Goal: Task Accomplishment & Management: Complete application form

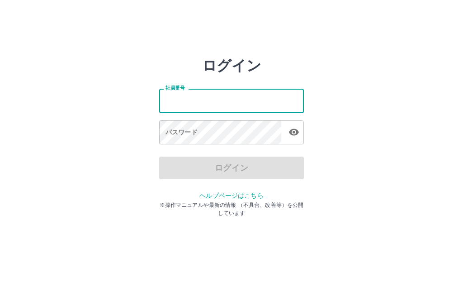
scroll to position [43, 0]
type input "*******"
click at [186, 130] on div "パスワード パスワード" at bounding box center [231, 132] width 145 height 25
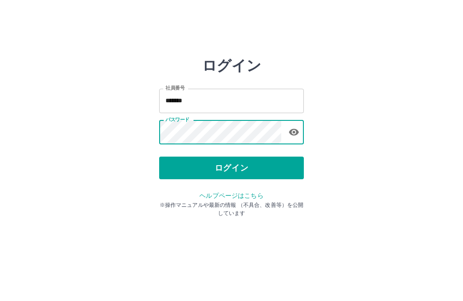
click at [221, 162] on button "ログイン" at bounding box center [231, 167] width 145 height 23
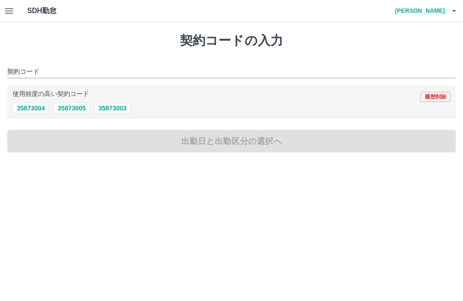
click at [68, 108] on button "35873005" at bounding box center [71, 108] width 36 height 11
type input "********"
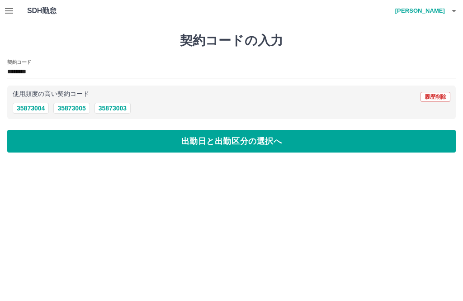
click at [90, 144] on button "出勤日と出勤区分の選択へ" at bounding box center [231, 141] width 448 height 23
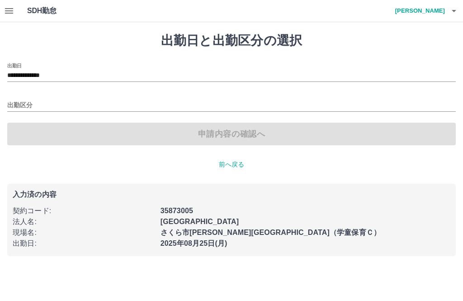
click at [22, 108] on input "出勤区分" at bounding box center [231, 105] width 448 height 11
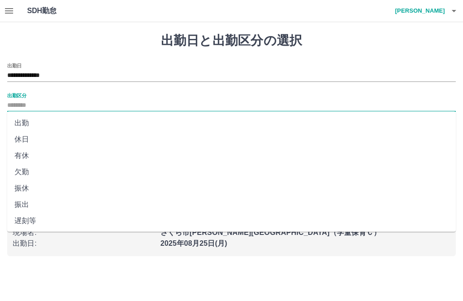
click at [21, 123] on li "出勤" at bounding box center [231, 123] width 448 height 16
type input "**"
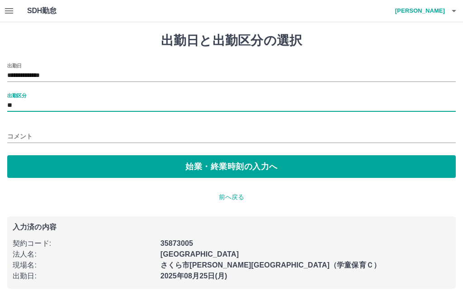
click at [19, 132] on input "コメント" at bounding box center [231, 136] width 448 height 13
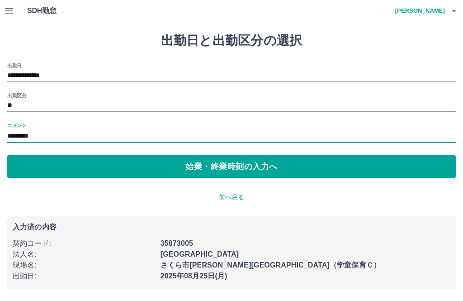
type input "*********"
click at [199, 159] on button "始業・終業時刻の入力へ" at bounding box center [231, 166] width 448 height 23
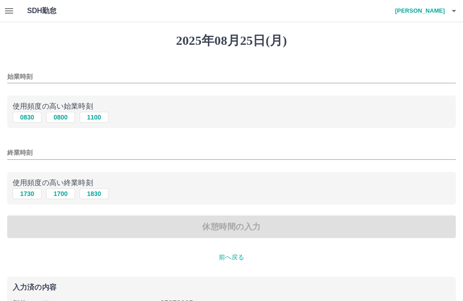
click at [21, 78] on input "始業時刻" at bounding box center [231, 76] width 448 height 13
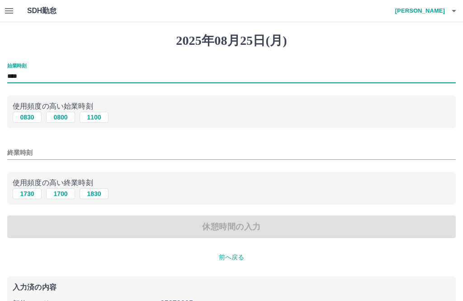
type input "****"
click at [19, 151] on input "終業時刻" at bounding box center [231, 152] width 448 height 13
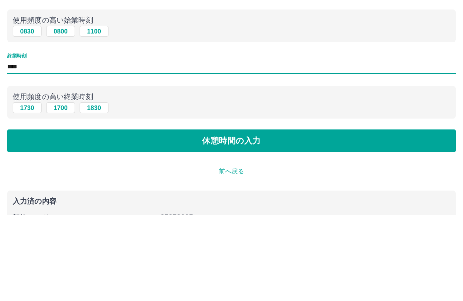
scroll to position [80, 0]
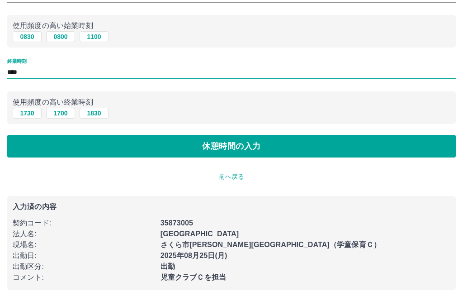
type input "****"
click at [237, 152] on button "休憩時間の入力" at bounding box center [231, 146] width 448 height 23
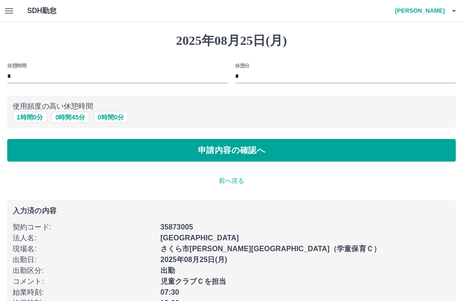
click at [30, 77] on input "*" at bounding box center [117, 76] width 221 height 13
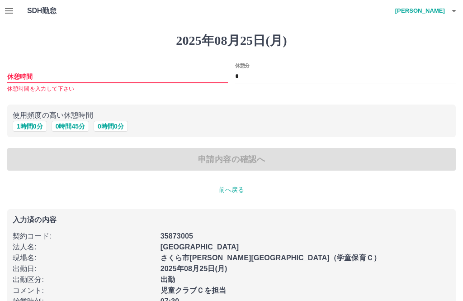
type input "*"
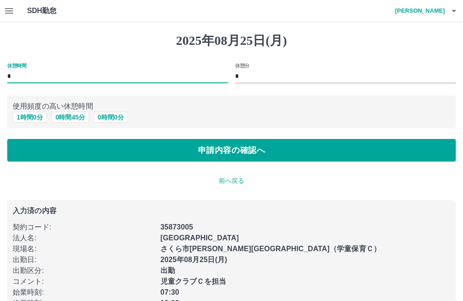
click at [265, 83] on input "*" at bounding box center [345, 76] width 221 height 13
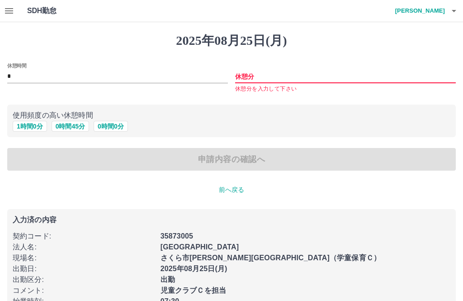
type input "*"
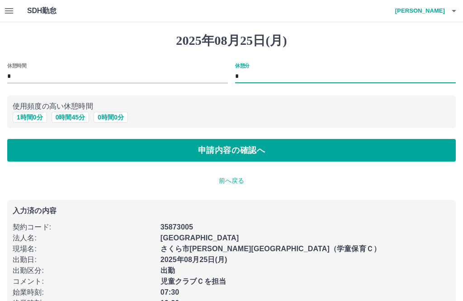
click at [246, 147] on button "申請内容の確認へ" at bounding box center [231, 150] width 448 height 23
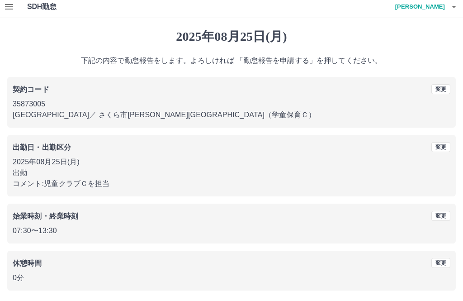
scroll to position [9, 0]
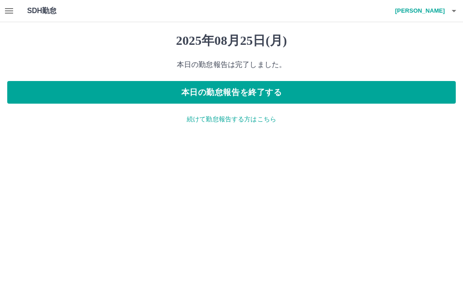
click at [433, 7] on h4 "[PERSON_NAME]" at bounding box center [418, 11] width 54 height 22
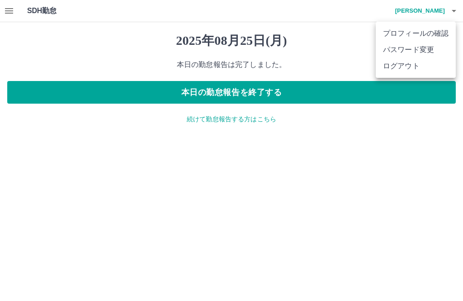
click at [399, 70] on li "ログアウト" at bounding box center [416, 66] width 80 height 16
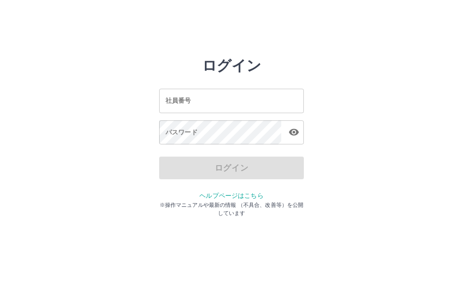
click at [194, 100] on input "社員番号" at bounding box center [231, 101] width 145 height 24
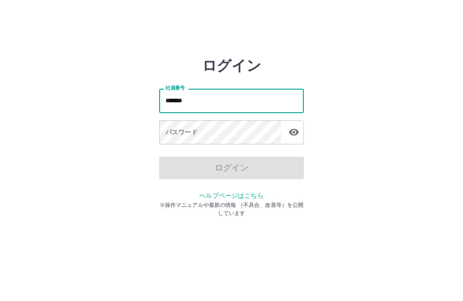
type input "*******"
click at [179, 130] on div "パスワード パスワード" at bounding box center [231, 132] width 145 height 25
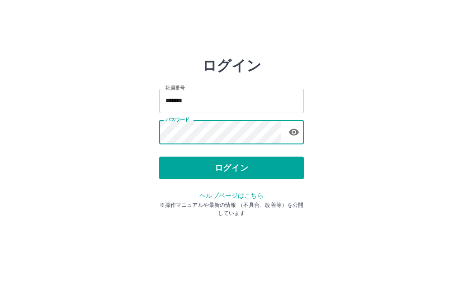
click at [226, 162] on button "ログイン" at bounding box center [231, 167] width 145 height 23
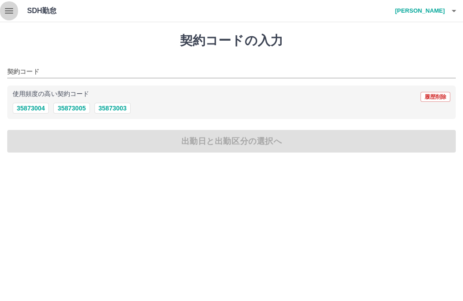
click at [13, 6] on icon "button" at bounding box center [9, 10] width 11 height 11
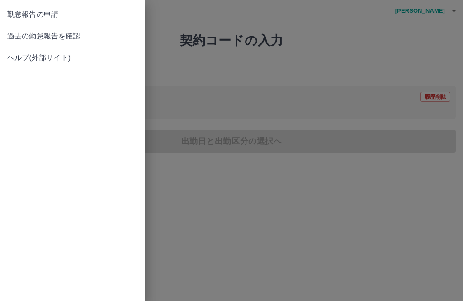
click at [32, 42] on link "過去の勤怠報告を確認" at bounding box center [72, 36] width 145 height 22
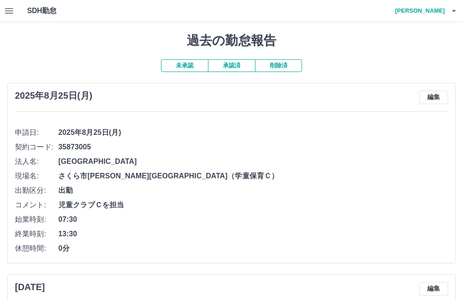
click at [427, 8] on h4 "三森　聖子" at bounding box center [418, 11] width 54 height 22
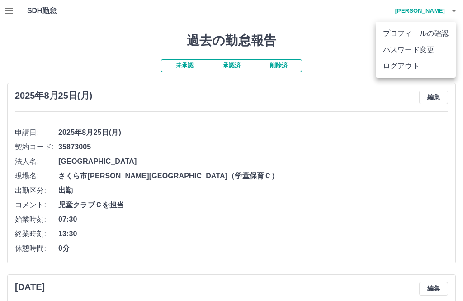
click at [399, 68] on li "ログアウト" at bounding box center [416, 66] width 80 height 16
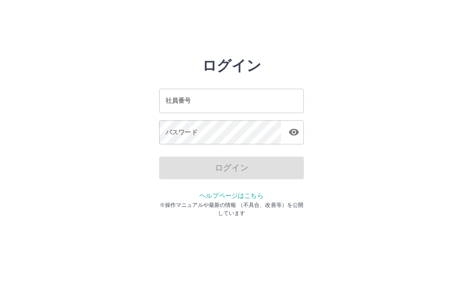
click at [177, 101] on div "社員番号 社員番号" at bounding box center [231, 101] width 145 height 24
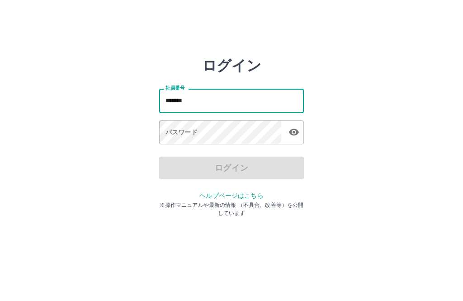
type input "*******"
click at [172, 128] on div "パスワード パスワード" at bounding box center [231, 132] width 145 height 25
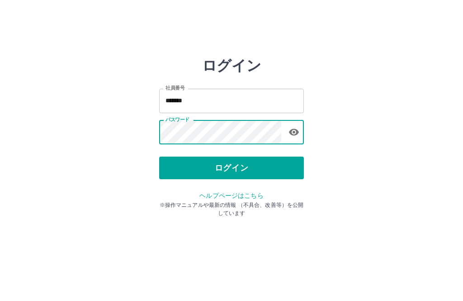
click at [221, 171] on button "ログイン" at bounding box center [231, 167] width 145 height 23
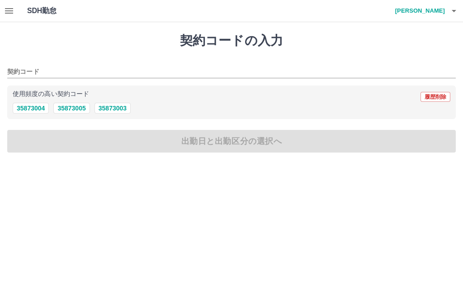
click at [6, 8] on icon "button" at bounding box center [9, 10] width 8 height 5
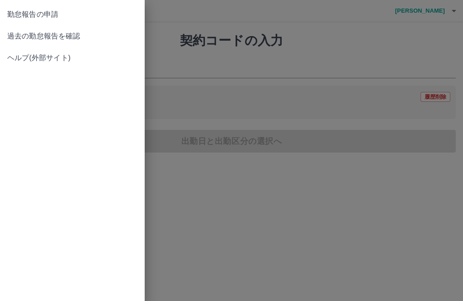
click at [31, 37] on span "過去の勤怠報告を確認" at bounding box center [72, 36] width 130 height 11
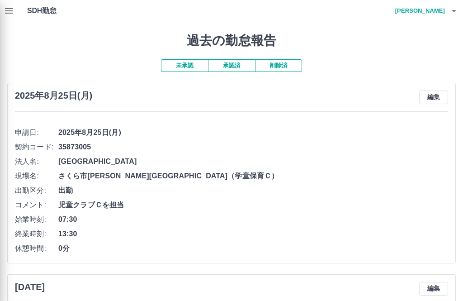
click at [229, 68] on div at bounding box center [231, 150] width 463 height 301
click at [231, 63] on div at bounding box center [231, 150] width 463 height 301
click at [227, 66] on div at bounding box center [231, 150] width 463 height 301
click at [227, 72] on div at bounding box center [231, 150] width 463 height 301
click at [232, 66] on div at bounding box center [231, 150] width 463 height 301
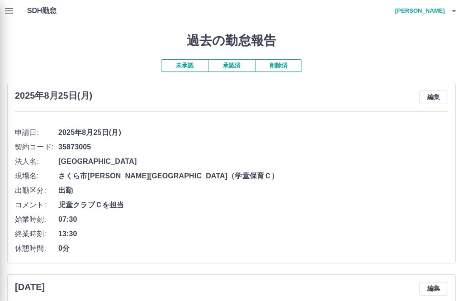
click at [227, 61] on div at bounding box center [231, 150] width 463 height 301
click at [229, 60] on div at bounding box center [231, 150] width 463 height 301
click at [233, 66] on div at bounding box center [231, 150] width 463 height 301
click at [228, 61] on div at bounding box center [231, 150] width 463 height 301
click at [226, 67] on div at bounding box center [231, 150] width 463 height 301
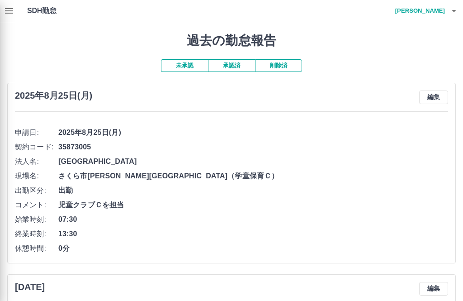
click at [230, 60] on div at bounding box center [231, 150] width 463 height 301
click at [233, 70] on div at bounding box center [231, 150] width 463 height 301
click at [232, 65] on div at bounding box center [231, 150] width 463 height 301
click at [14, 11] on div at bounding box center [231, 150] width 463 height 301
click at [15, 14] on div at bounding box center [231, 150] width 463 height 301
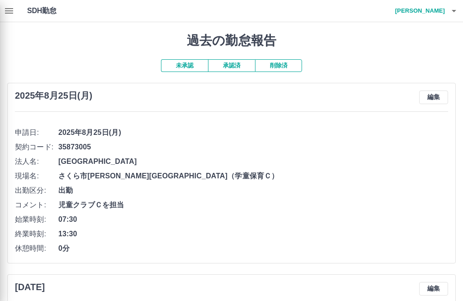
click at [231, 58] on div at bounding box center [231, 150] width 463 height 301
click at [14, 9] on div at bounding box center [231, 150] width 463 height 301
click at [429, 9] on div at bounding box center [231, 150] width 463 height 301
click at [226, 67] on div at bounding box center [231, 150] width 463 height 301
click at [429, 12] on div at bounding box center [231, 150] width 463 height 301
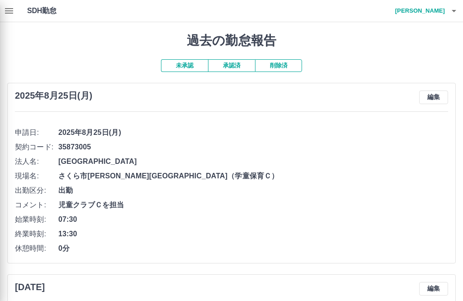
click at [427, 14] on div at bounding box center [231, 150] width 463 height 301
click at [225, 67] on div at bounding box center [231, 150] width 463 height 301
click at [234, 72] on div at bounding box center [231, 150] width 463 height 301
click at [426, 13] on div at bounding box center [231, 150] width 463 height 301
click at [431, 11] on div at bounding box center [231, 150] width 463 height 301
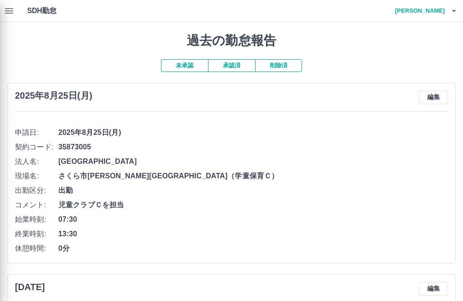
click at [460, 8] on div at bounding box center [231, 150] width 463 height 301
click at [367, 95] on div at bounding box center [231, 150] width 463 height 301
click at [433, 14] on div at bounding box center [231, 150] width 463 height 301
click at [429, 11] on div at bounding box center [231, 150] width 463 height 301
click at [451, 16] on div at bounding box center [231, 150] width 463 height 301
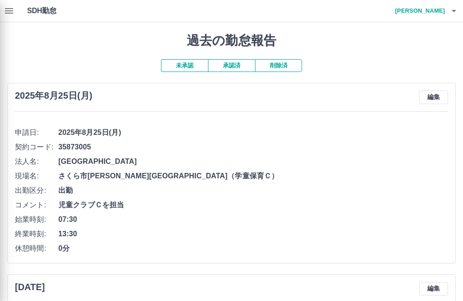
click at [227, 71] on div at bounding box center [231, 150] width 463 height 301
click at [231, 66] on div at bounding box center [231, 150] width 463 height 301
click at [429, 9] on div at bounding box center [231, 150] width 463 height 301
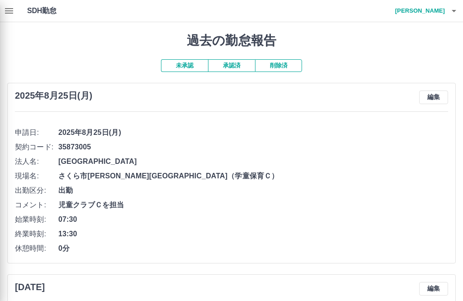
click at [438, 14] on div at bounding box center [231, 150] width 463 height 301
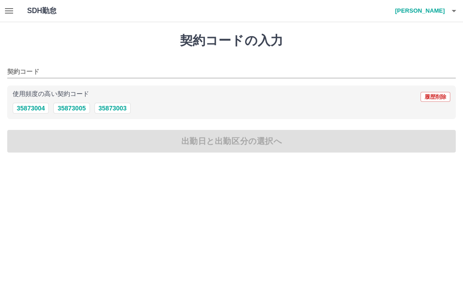
click at [6, 10] on icon "button" at bounding box center [9, 10] width 8 height 5
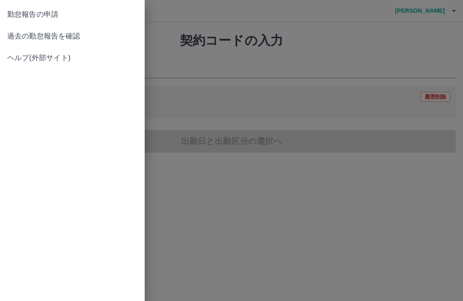
click at [28, 33] on span "過去の勤怠報告を確認" at bounding box center [72, 36] width 130 height 11
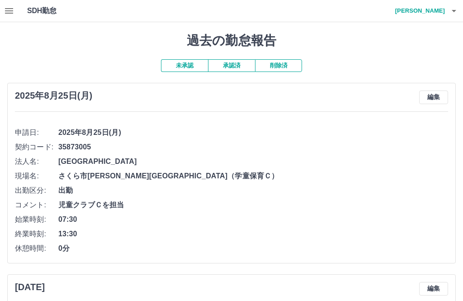
click at [230, 60] on button "承認済" at bounding box center [231, 65] width 47 height 13
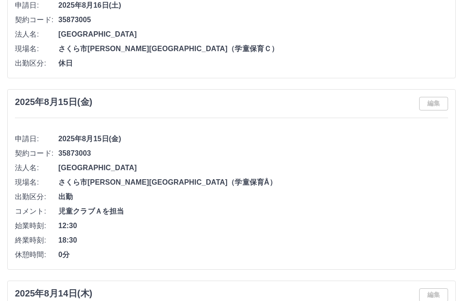
scroll to position [1542, 0]
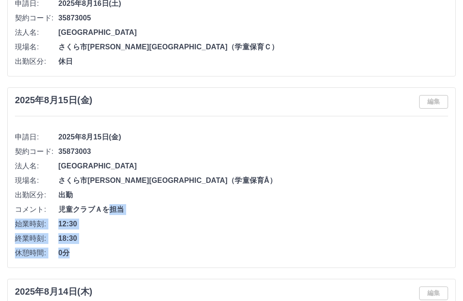
click at [268, 294] on div "2025年8月14日(木) 編集" at bounding box center [231, 294] width 433 height 14
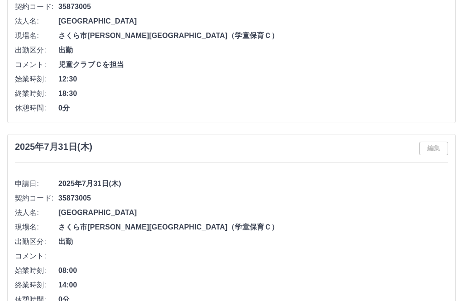
scroll to position [4105, 0]
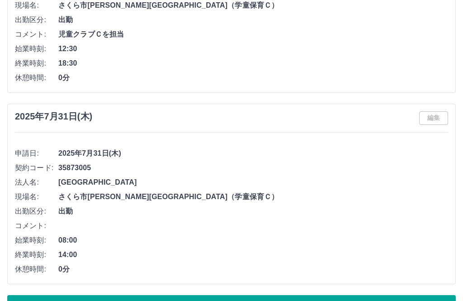
click at [217, 300] on button "もっと見る" at bounding box center [231, 306] width 448 height 23
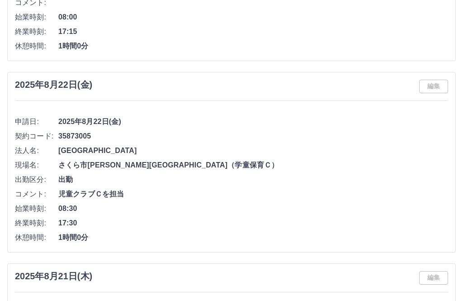
scroll to position [330, 0]
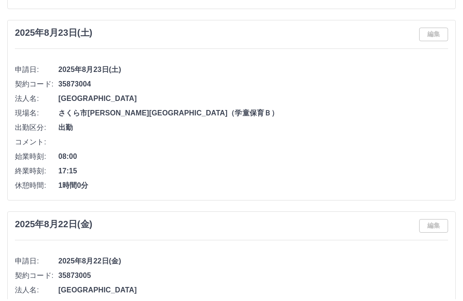
click at [259, 277] on span "35873005" at bounding box center [253, 277] width 390 height 11
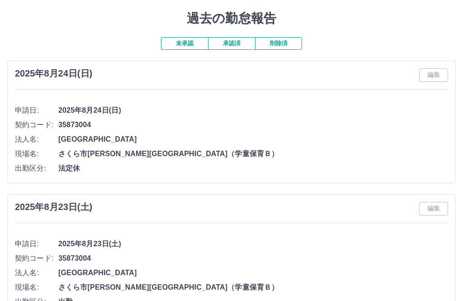
scroll to position [0, 0]
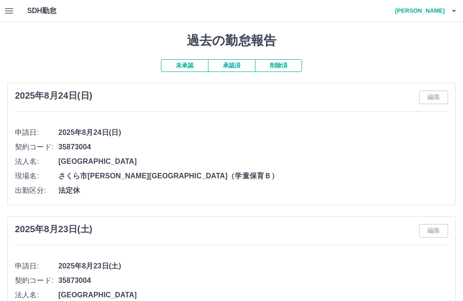
click at [436, 8] on h4 "三森　聖子" at bounding box center [418, 11] width 54 height 22
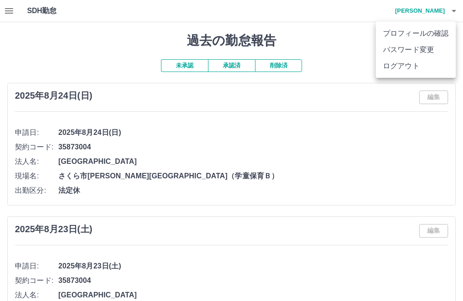
click at [400, 63] on li "ログアウト" at bounding box center [416, 66] width 80 height 16
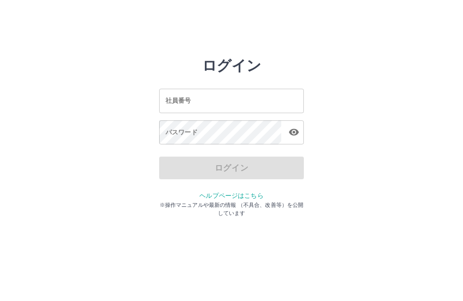
click at [184, 103] on div "社員番号 社員番号" at bounding box center [231, 101] width 145 height 24
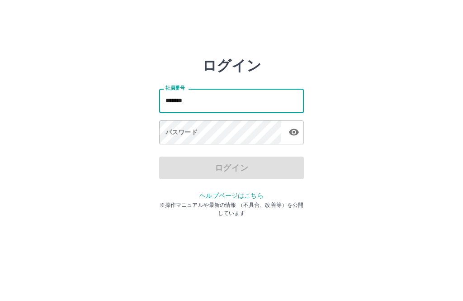
type input "*******"
click at [190, 136] on div "パスワード パスワード" at bounding box center [231, 132] width 145 height 25
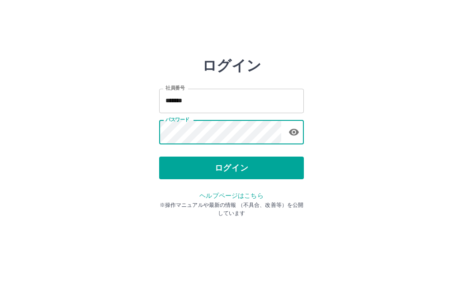
click at [228, 165] on button "ログイン" at bounding box center [231, 167] width 145 height 23
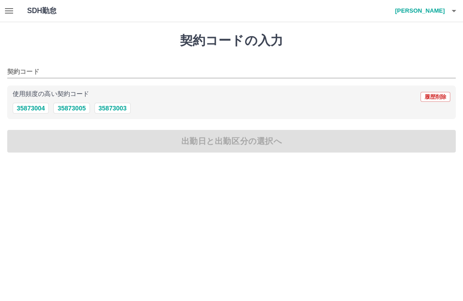
click at [10, 5] on button "button" at bounding box center [9, 11] width 18 height 22
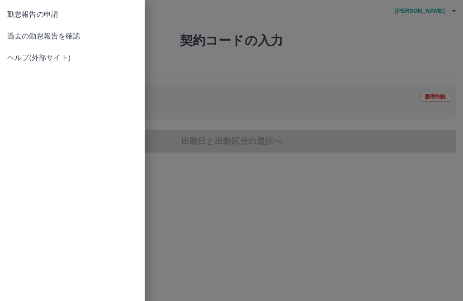
click at [29, 35] on span "過去の勤怠報告を確認" at bounding box center [72, 36] width 130 height 11
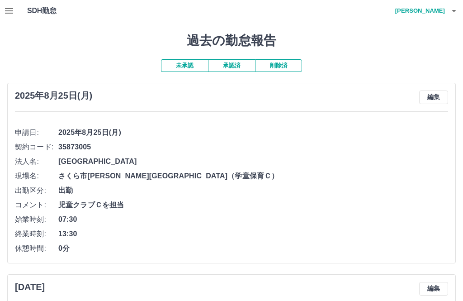
click at [429, 7] on h4 "[PERSON_NAME]" at bounding box center [418, 11] width 54 height 22
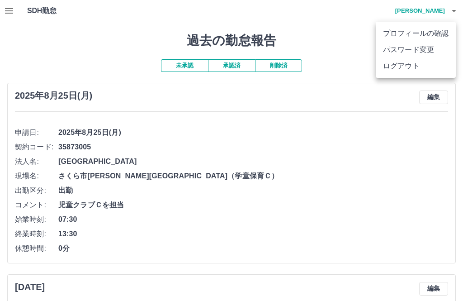
click at [392, 68] on li "ログアウト" at bounding box center [416, 66] width 80 height 16
